Goal: Find specific page/section: Find specific page/section

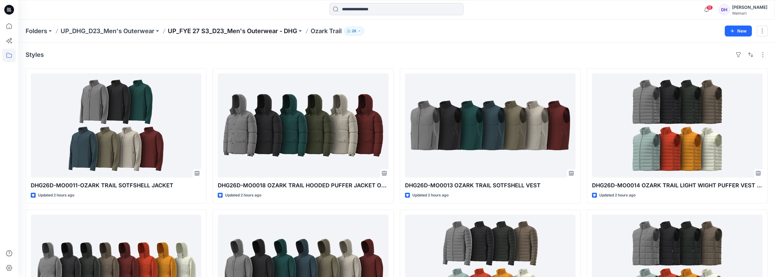
click at [202, 34] on p "UP_FYE 27 S3_D23_Men's Outerwear - DHG" at bounding box center [232, 31] width 129 height 9
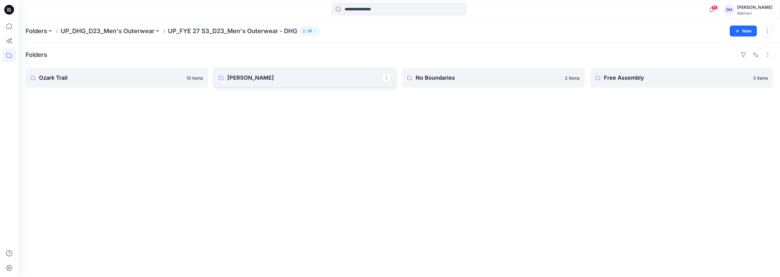
click at [277, 83] on link "[PERSON_NAME]" at bounding box center [305, 77] width 182 height 19
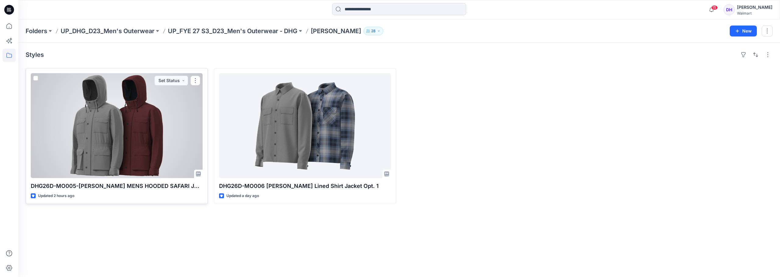
click at [155, 148] on div at bounding box center [117, 125] width 172 height 105
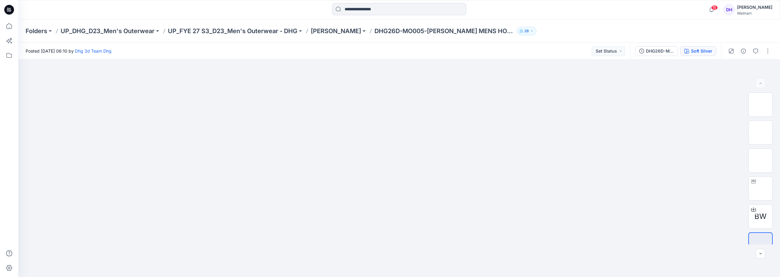
click at [706, 51] on div "Soft Silver" at bounding box center [701, 51] width 21 height 7
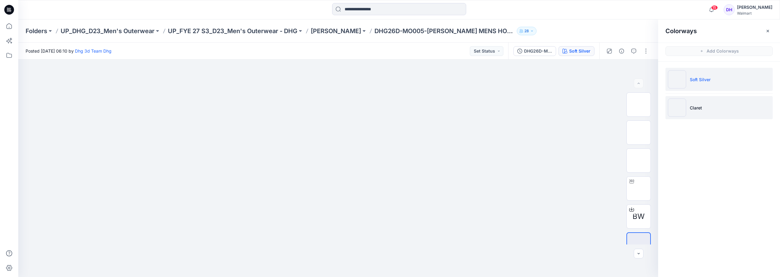
click at [679, 111] on img at bounding box center [677, 108] width 18 height 18
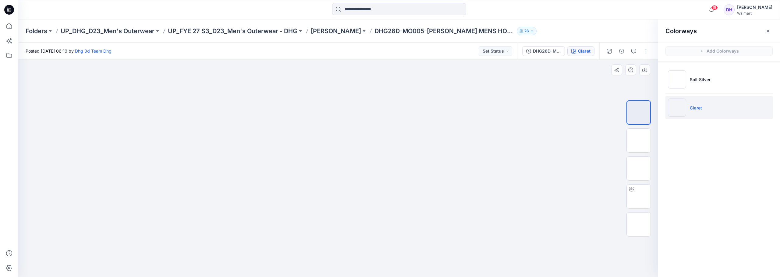
drag, startPoint x: 436, startPoint y: 164, endPoint x: 446, endPoint y: 223, distance: 59.3
click at [328, 30] on p "[PERSON_NAME]" at bounding box center [336, 31] width 50 height 9
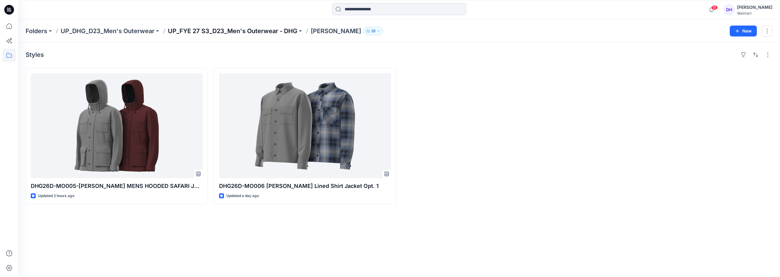
click at [247, 34] on p "UP_FYE 27 S3_D23_Men's Outerwear - DHG" at bounding box center [232, 31] width 129 height 9
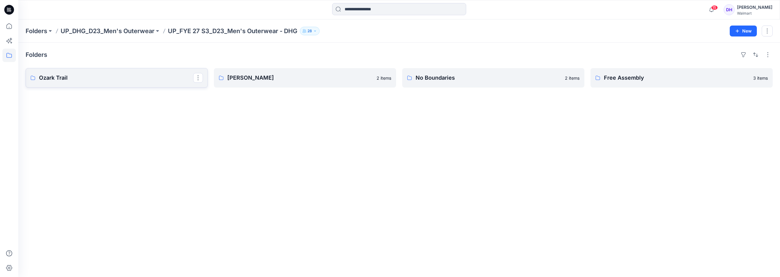
click at [141, 79] on p "Ozark Trail" at bounding box center [116, 78] width 154 height 9
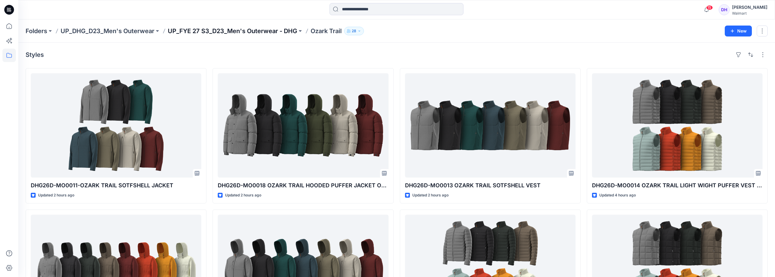
click at [285, 30] on p "UP_FYE 27 S3_D23_Men's Outerwear - DHG" at bounding box center [232, 31] width 129 height 9
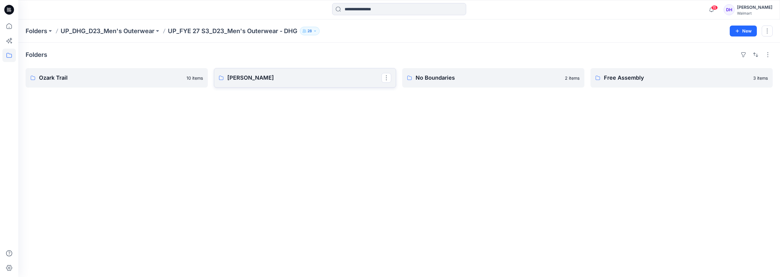
click at [299, 83] on link "[PERSON_NAME]" at bounding box center [305, 77] width 182 height 19
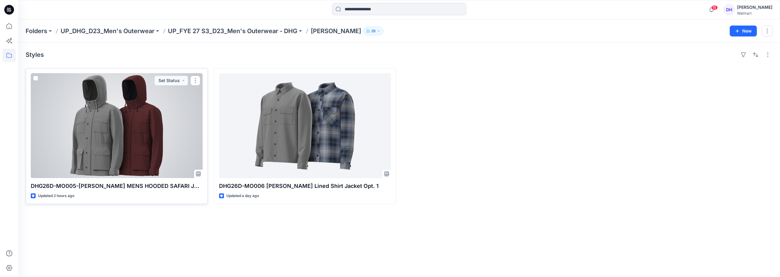
click at [101, 130] on div at bounding box center [117, 125] width 172 height 105
